Goal: Task Accomplishment & Management: Use online tool/utility

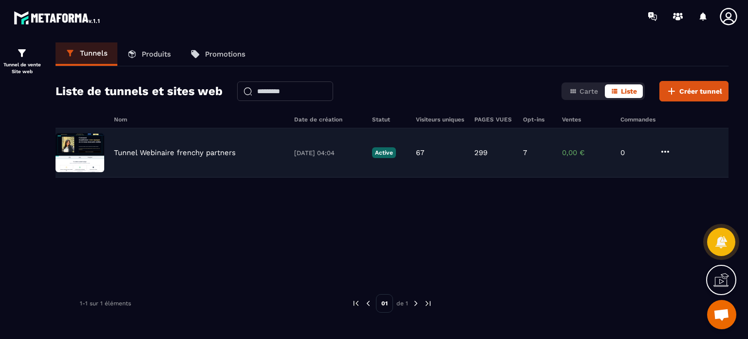
click at [203, 150] on p "Tunnel Webinaire frenchy partners" at bounding box center [175, 152] width 122 height 9
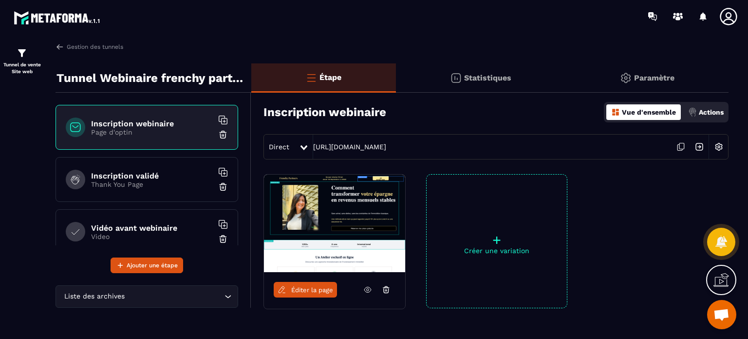
click at [325, 296] on link "Éditer la page" at bounding box center [305, 290] width 63 height 16
